Goal: Find contact information: Find contact information

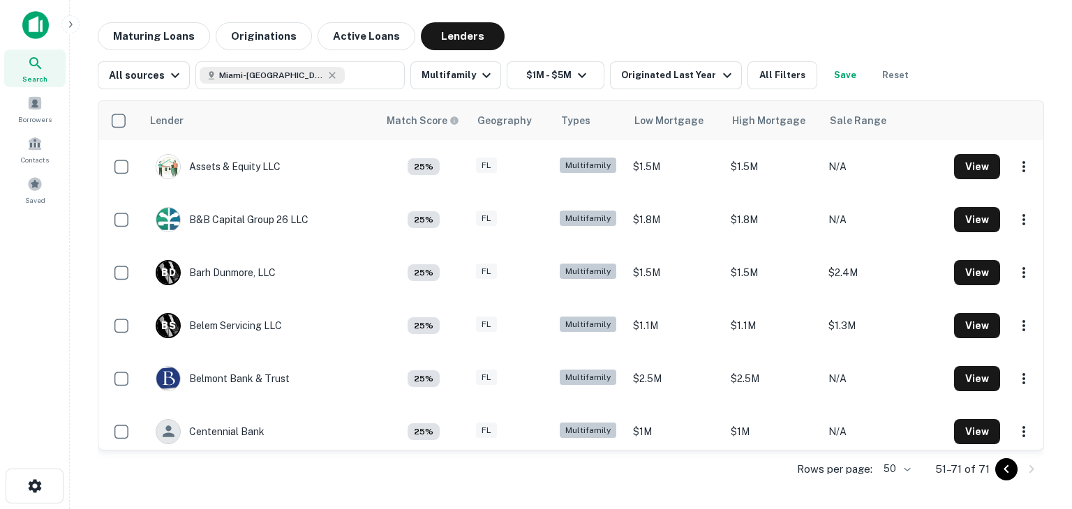
scroll to position [817, 0]
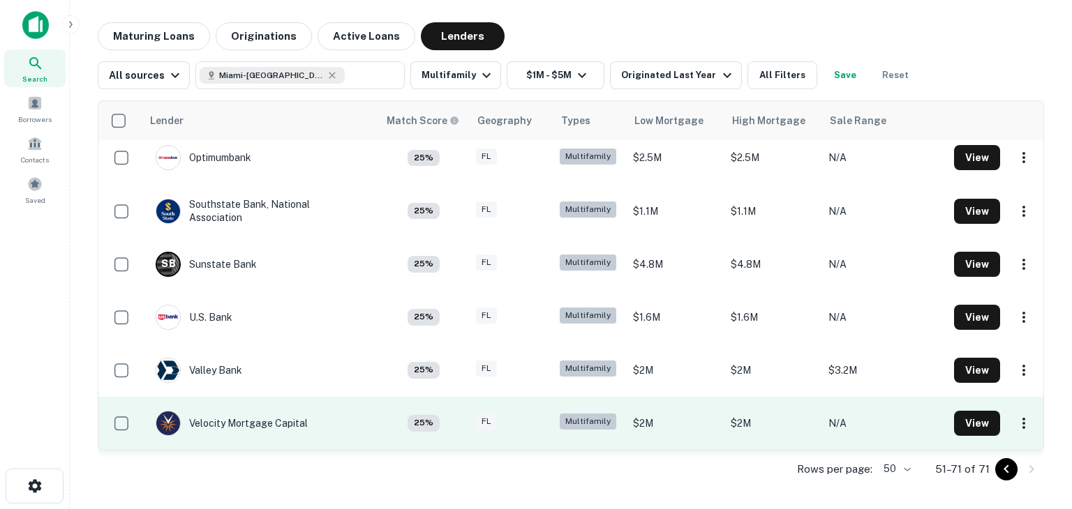
click at [506, 422] on div "FL" at bounding box center [511, 423] width 70 height 19
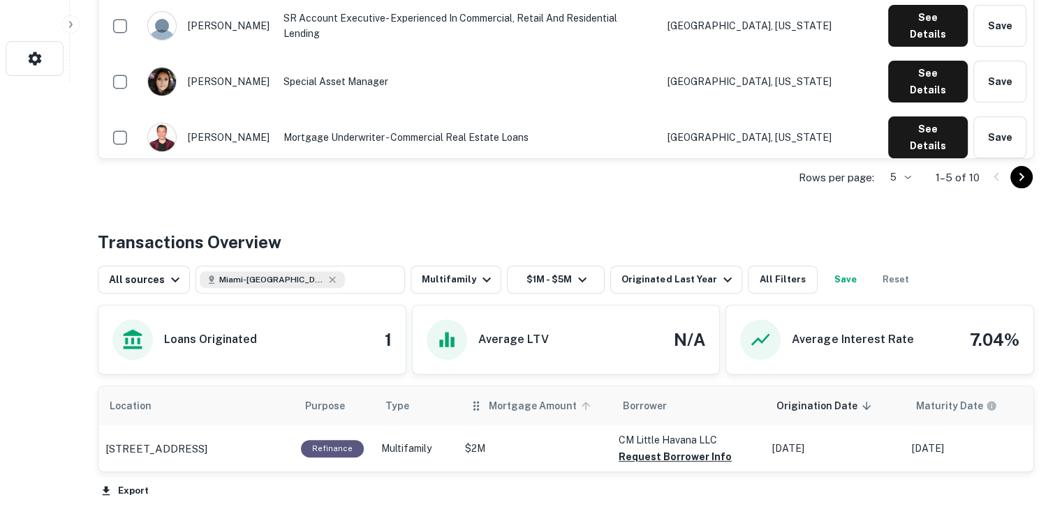
scroll to position [349, 0]
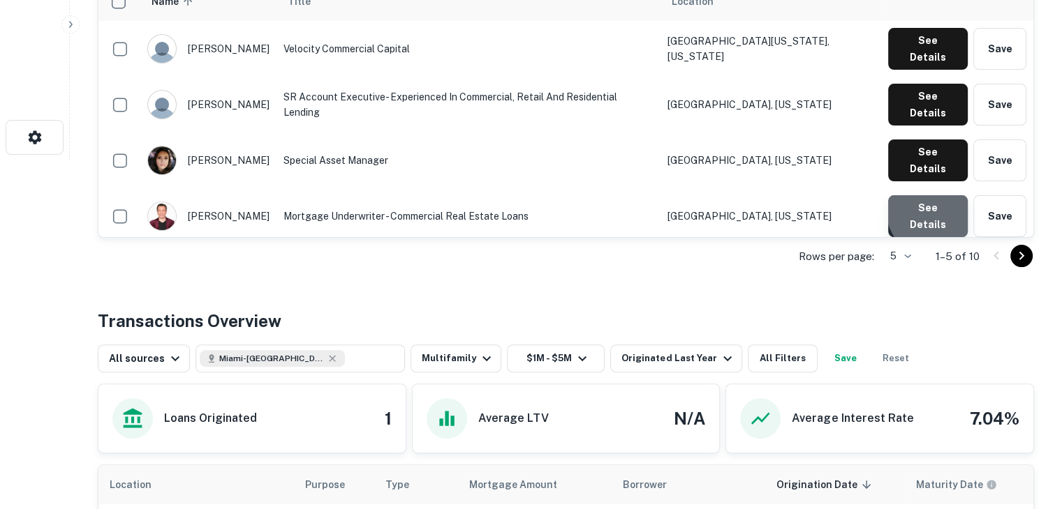
click at [948, 233] on button "See Details" at bounding box center [928, 216] width 80 height 42
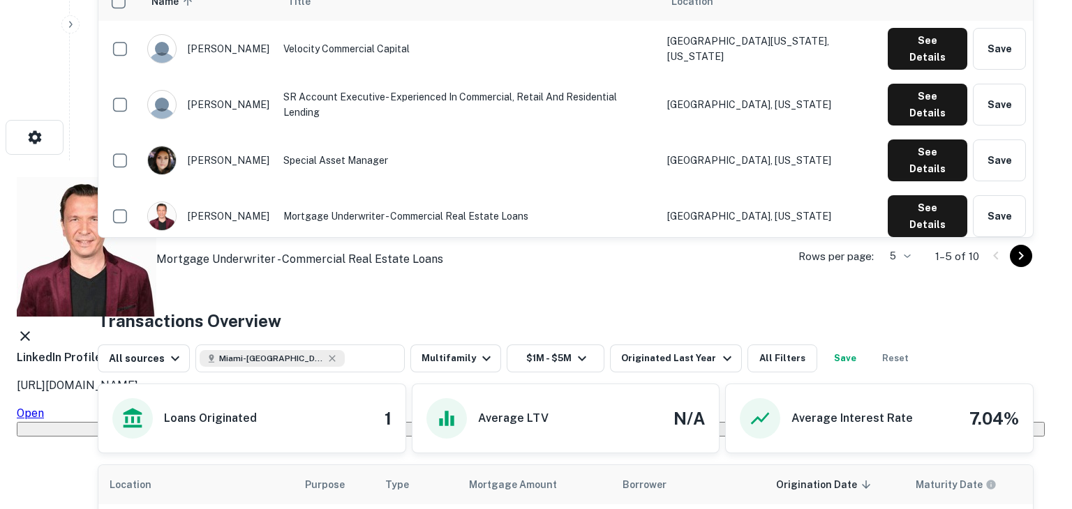
click at [44, 407] on link "Open" at bounding box center [30, 413] width 27 height 13
click at [711, 191] on div "[PERSON_NAME] Mortgage Underwriter - Commercial Real Estate Loans" at bounding box center [531, 247] width 1028 height 140
click at [34, 328] on icon at bounding box center [25, 336] width 17 height 17
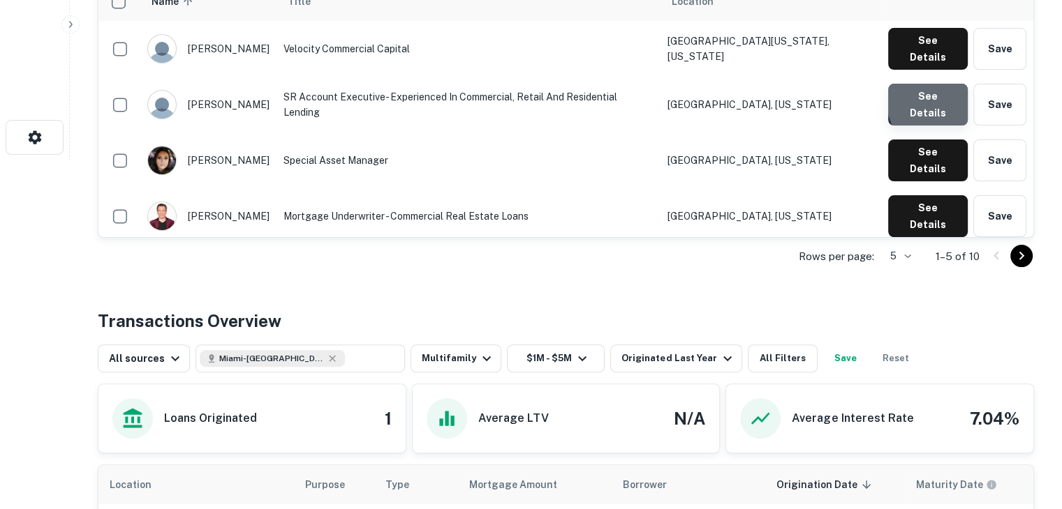
click at [962, 126] on button "See Details" at bounding box center [928, 105] width 80 height 42
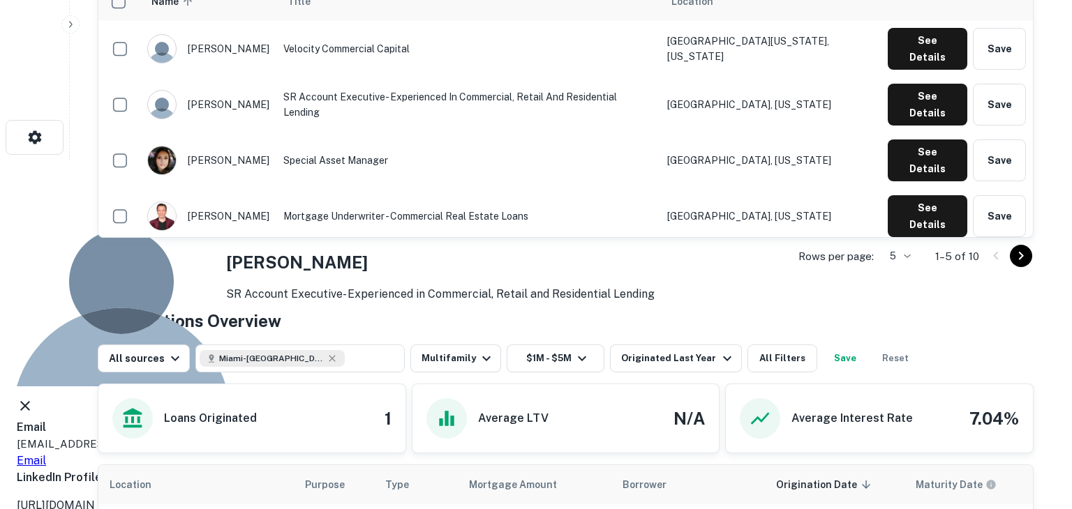
drag, startPoint x: 551, startPoint y: 244, endPoint x: 325, endPoint y: 262, distance: 226.9
click at [325, 262] on div "[PERSON_NAME] Account Executive- Experienced in Commercial, Retail and Resident…" at bounding box center [531, 367] width 1062 height 413
copy p "[EMAIL_ADDRESS][DOMAIN_NAME]"
click at [34, 398] on icon at bounding box center [25, 406] width 17 height 17
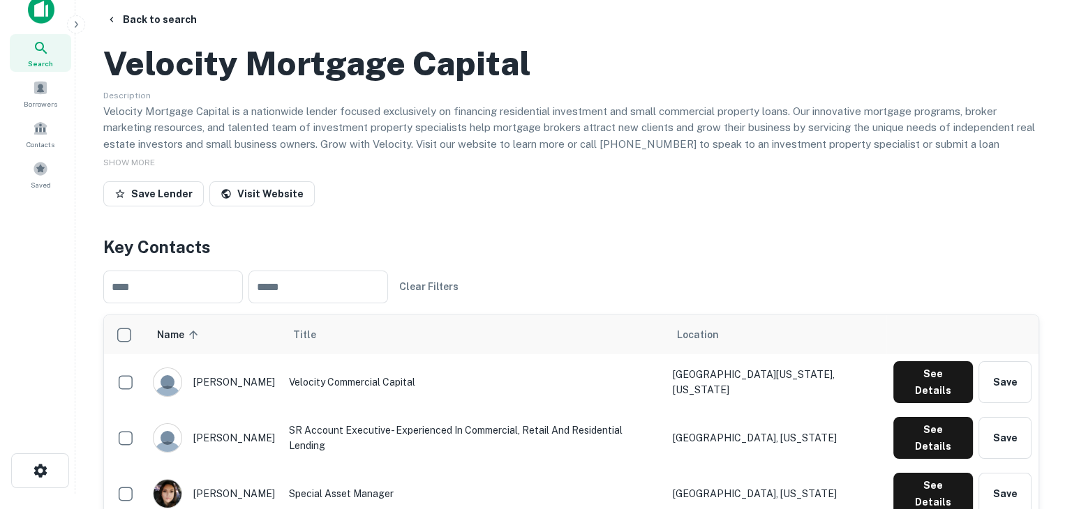
scroll to position [0, 0]
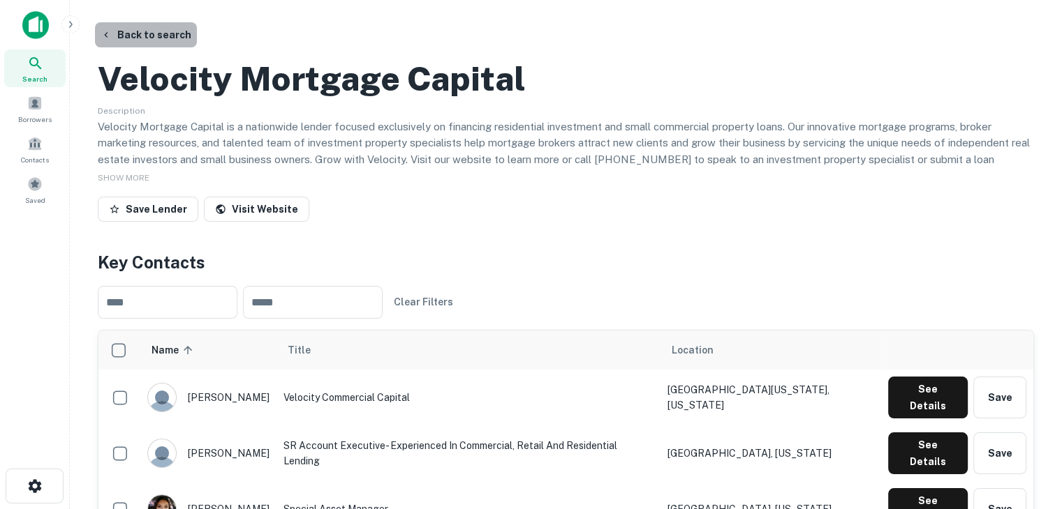
click at [161, 31] on button "Back to search" at bounding box center [146, 34] width 102 height 25
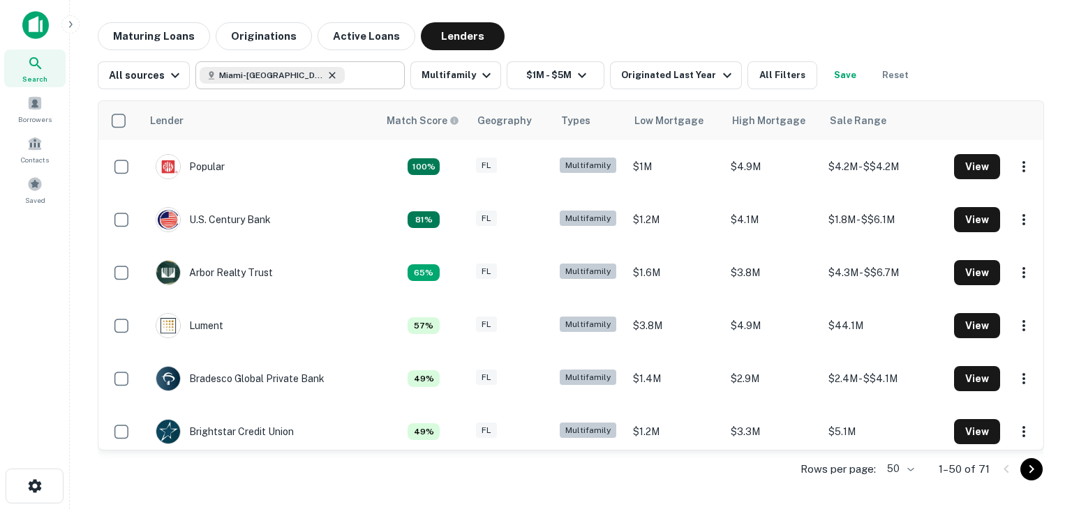
click at [327, 77] on icon at bounding box center [332, 75] width 11 height 11
type input "**********"
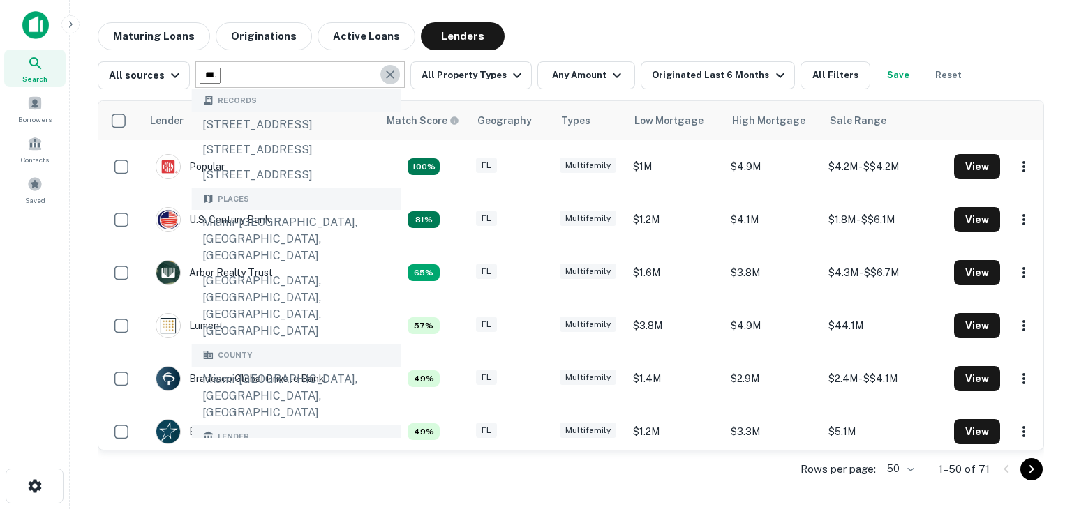
click at [386, 77] on icon "Clear" at bounding box center [390, 74] width 8 height 8
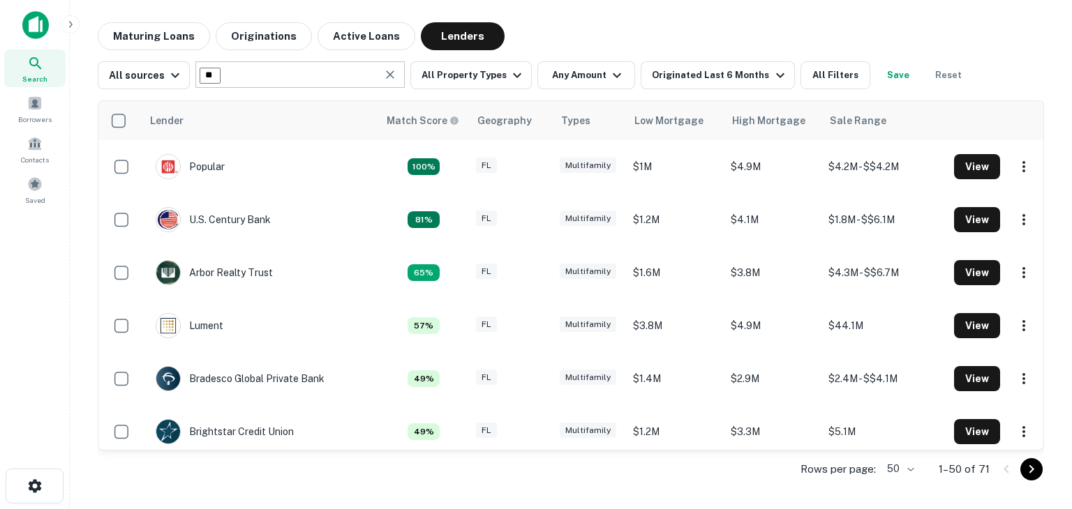
type input "***"
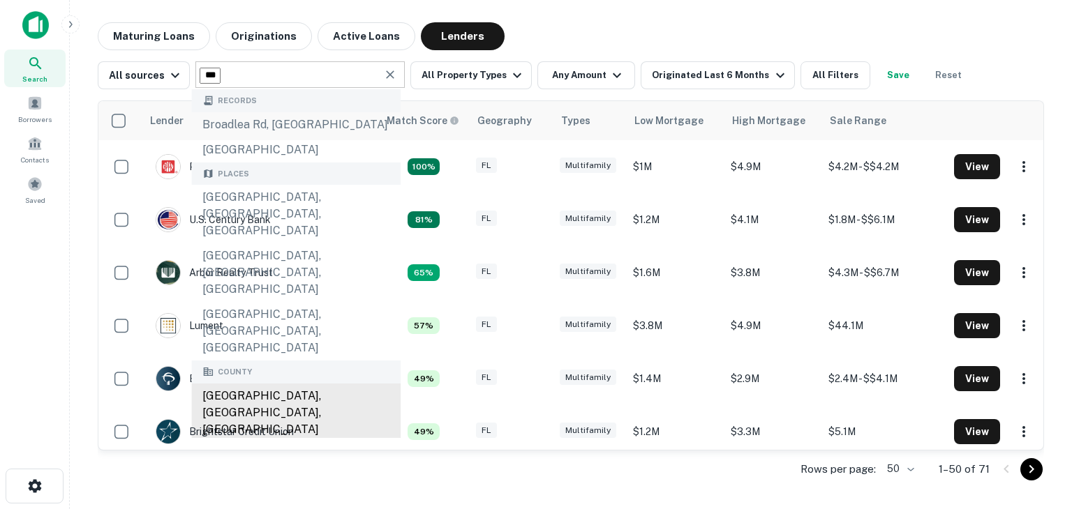
click at [359, 384] on div "[GEOGRAPHIC_DATA], [GEOGRAPHIC_DATA], [GEOGRAPHIC_DATA]" at bounding box center [295, 413] width 209 height 59
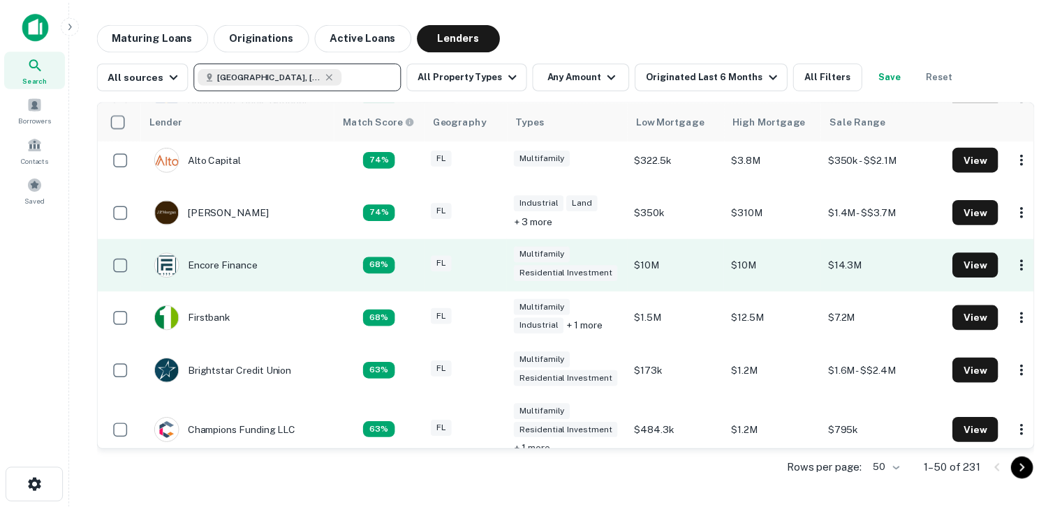
scroll to position [349, 0]
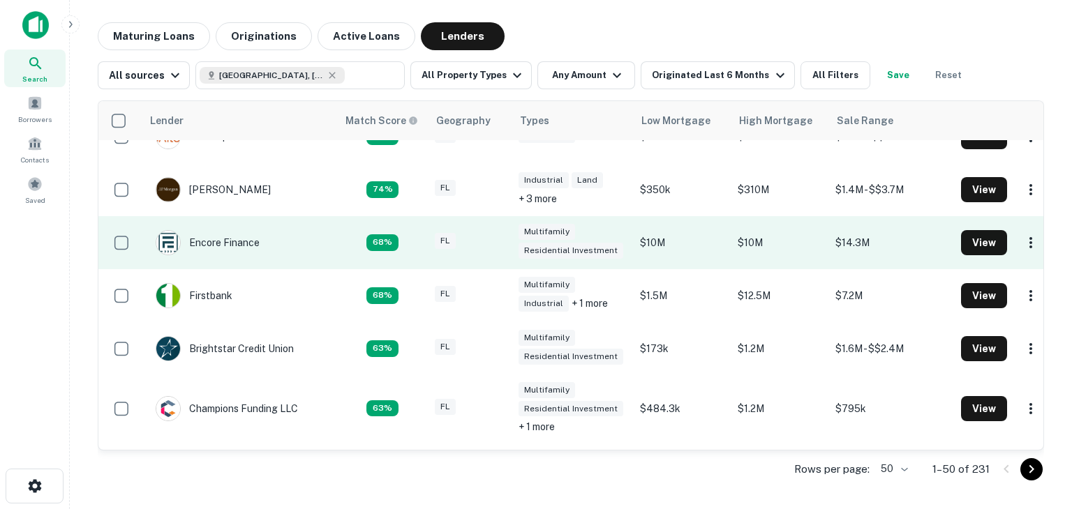
click at [281, 258] on td "Encore Finance" at bounding box center [239, 242] width 195 height 53
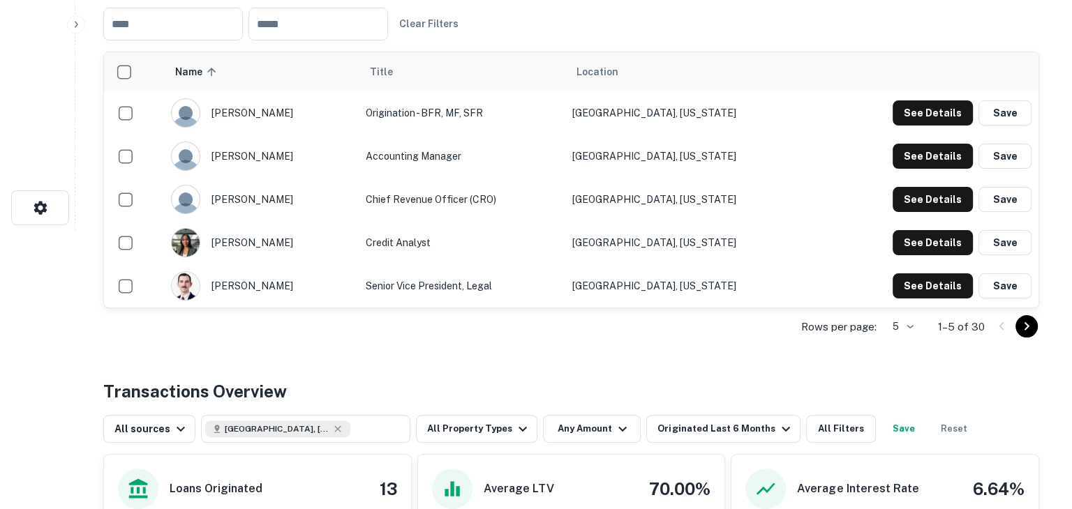
scroll to position [279, 0]
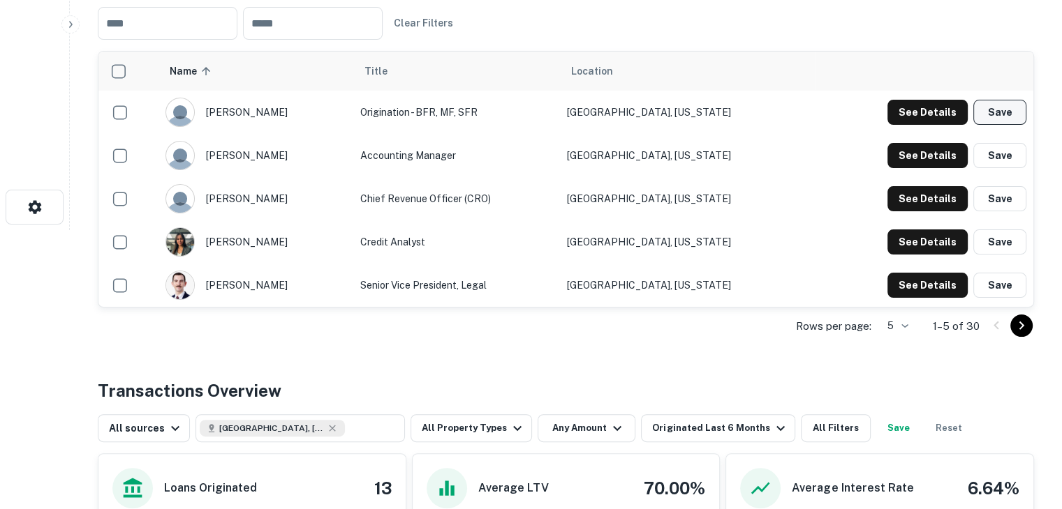
click at [992, 125] on button "Save" at bounding box center [999, 112] width 53 height 25
click at [938, 125] on button "See Details" at bounding box center [927, 112] width 80 height 25
